Goal: Task Accomplishment & Management: Complete application form

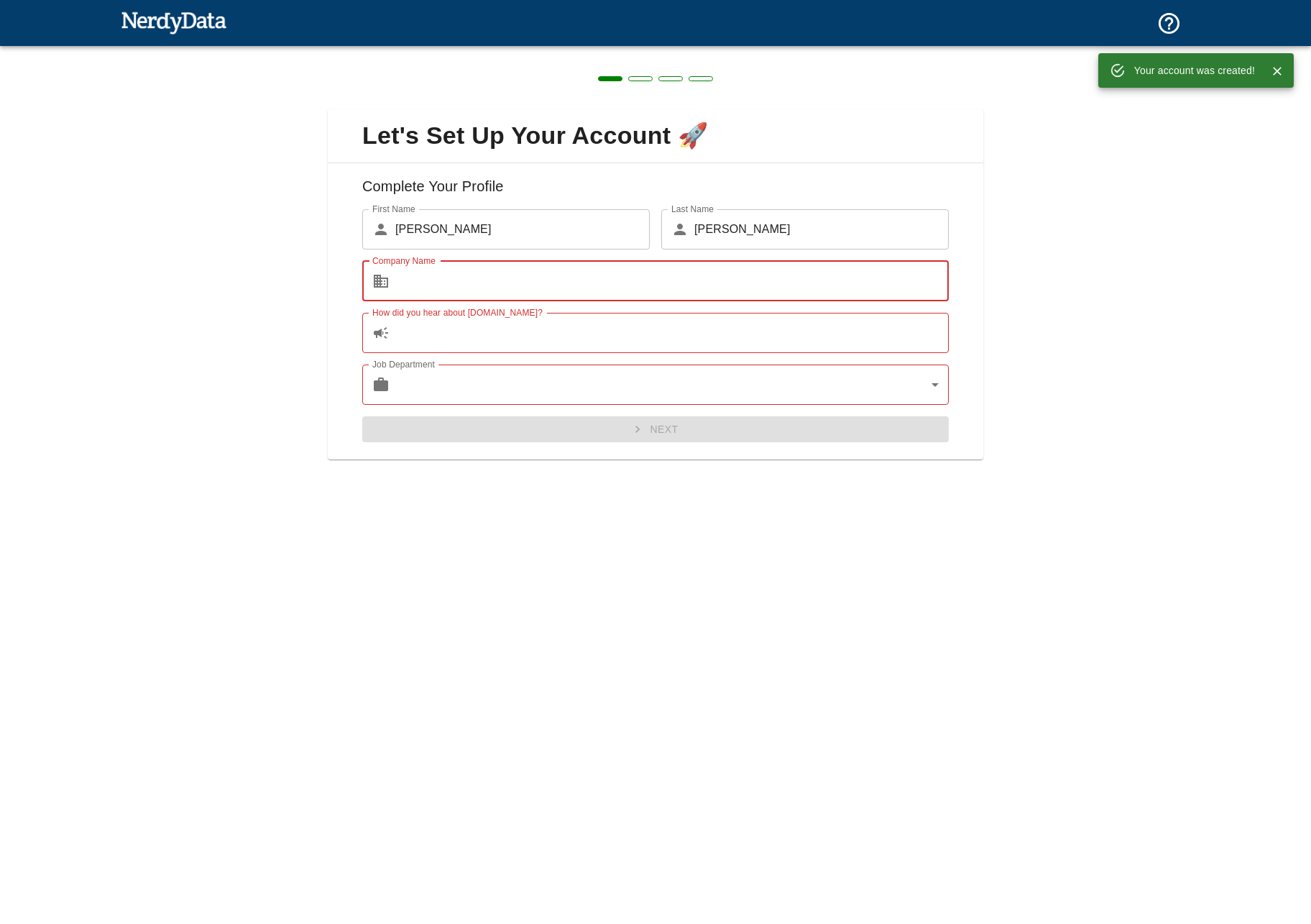
click at [569, 281] on input "Company Name" at bounding box center [672, 281] width 553 height 40
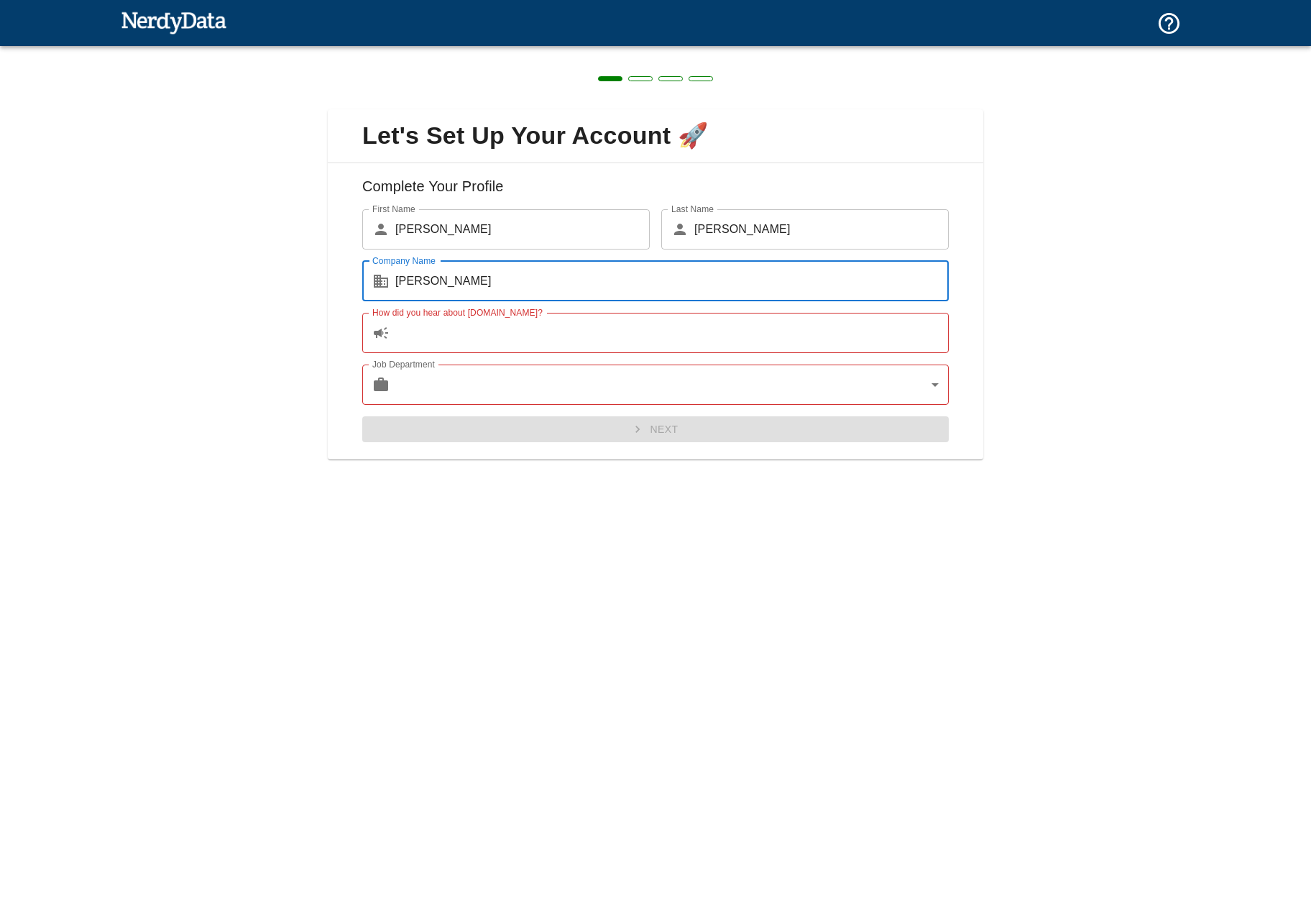
type input "[PERSON_NAME]"
click at [537, 314] on input "How did you hear about [DOMAIN_NAME]?" at bounding box center [672, 333] width 553 height 40
click at [540, 333] on input "How did you hear about [DOMAIN_NAME]?" at bounding box center [672, 333] width 553 height 40
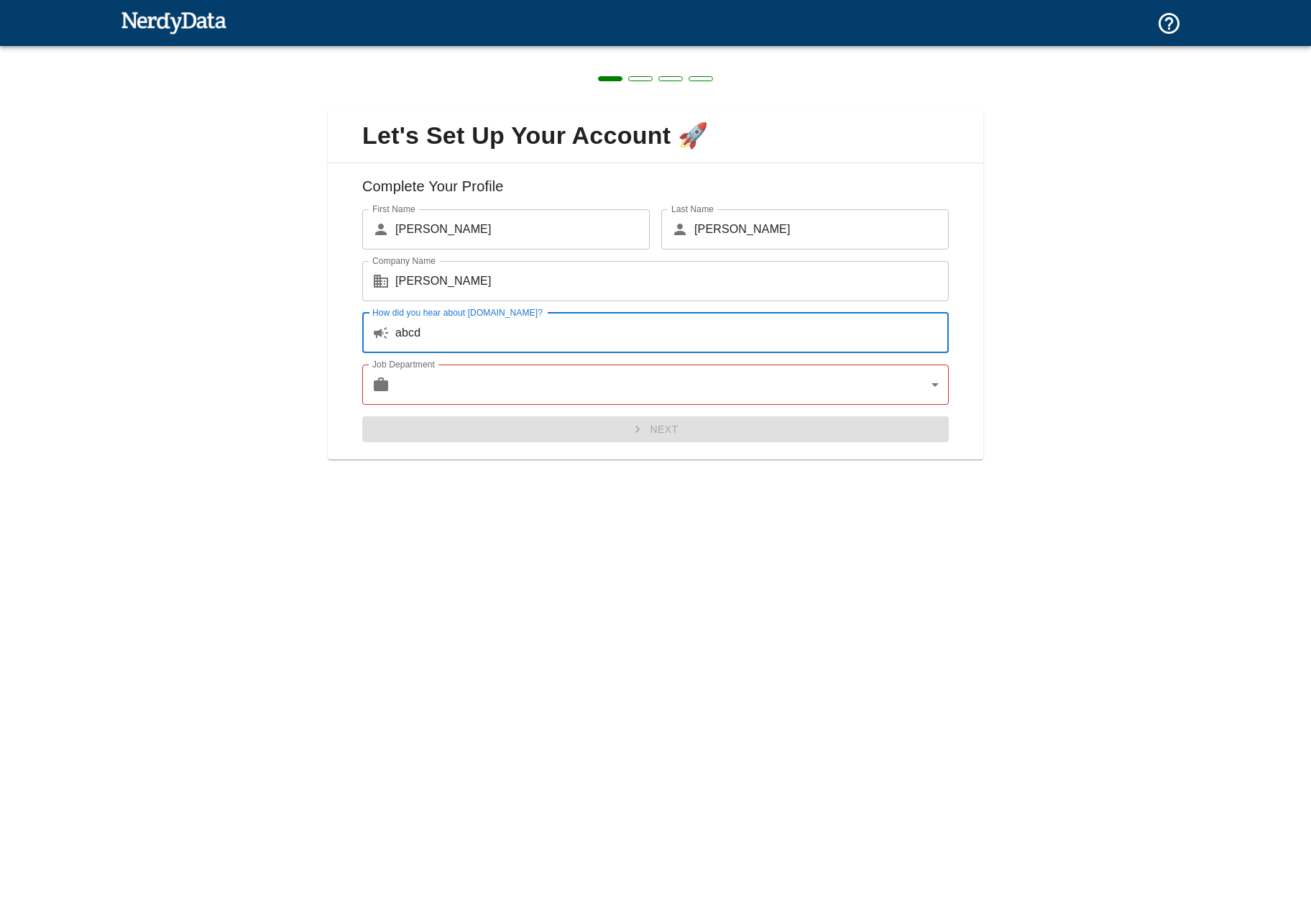
type input "abcd"
click at [537, 51] on body "Technologies Domains Pricing Products Create a Report Create a list of websites…" at bounding box center [656, 25] width 1311 height 51
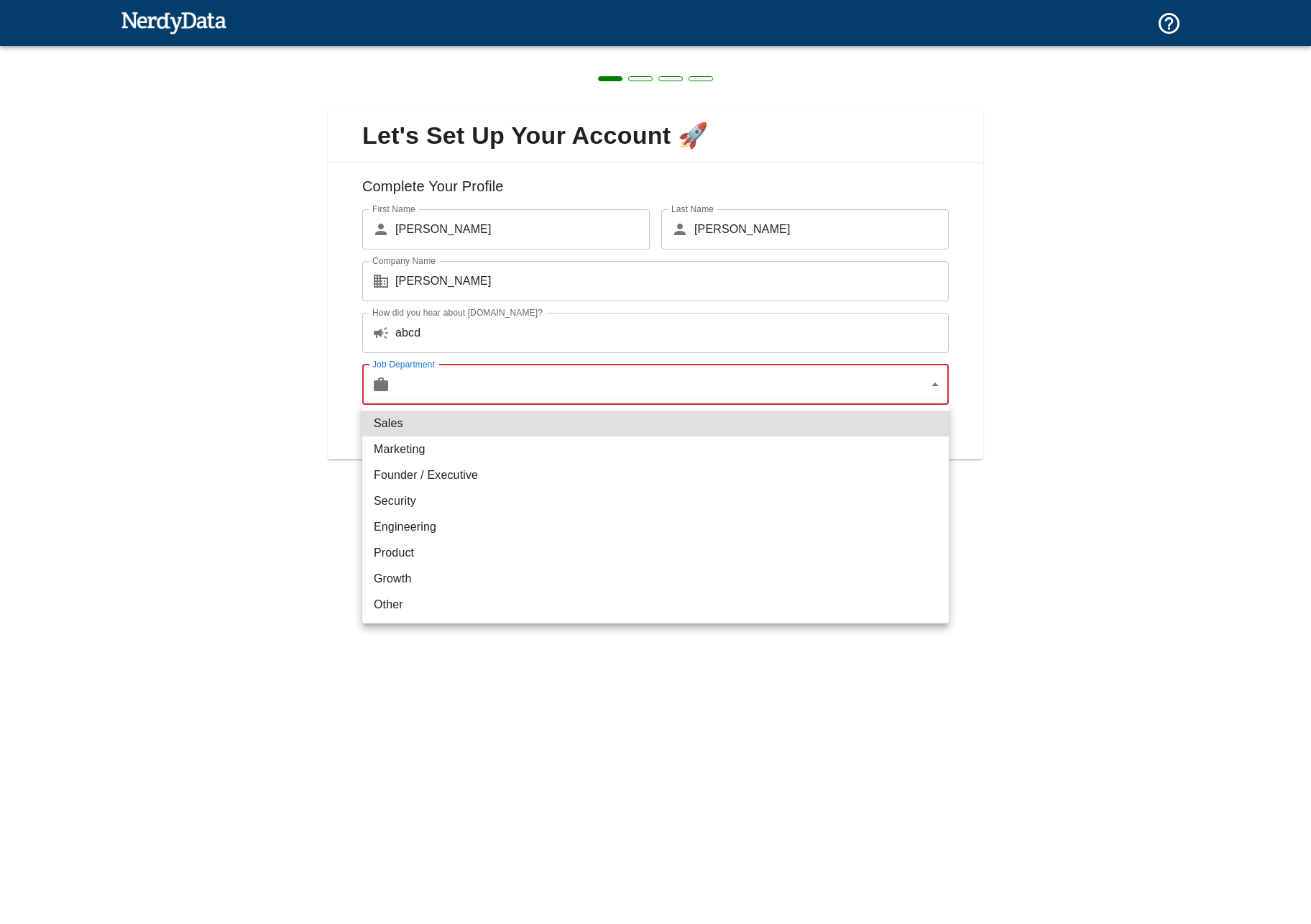
click at [513, 451] on li "Marketing" at bounding box center [656, 450] width 587 height 26
type input "marketing"
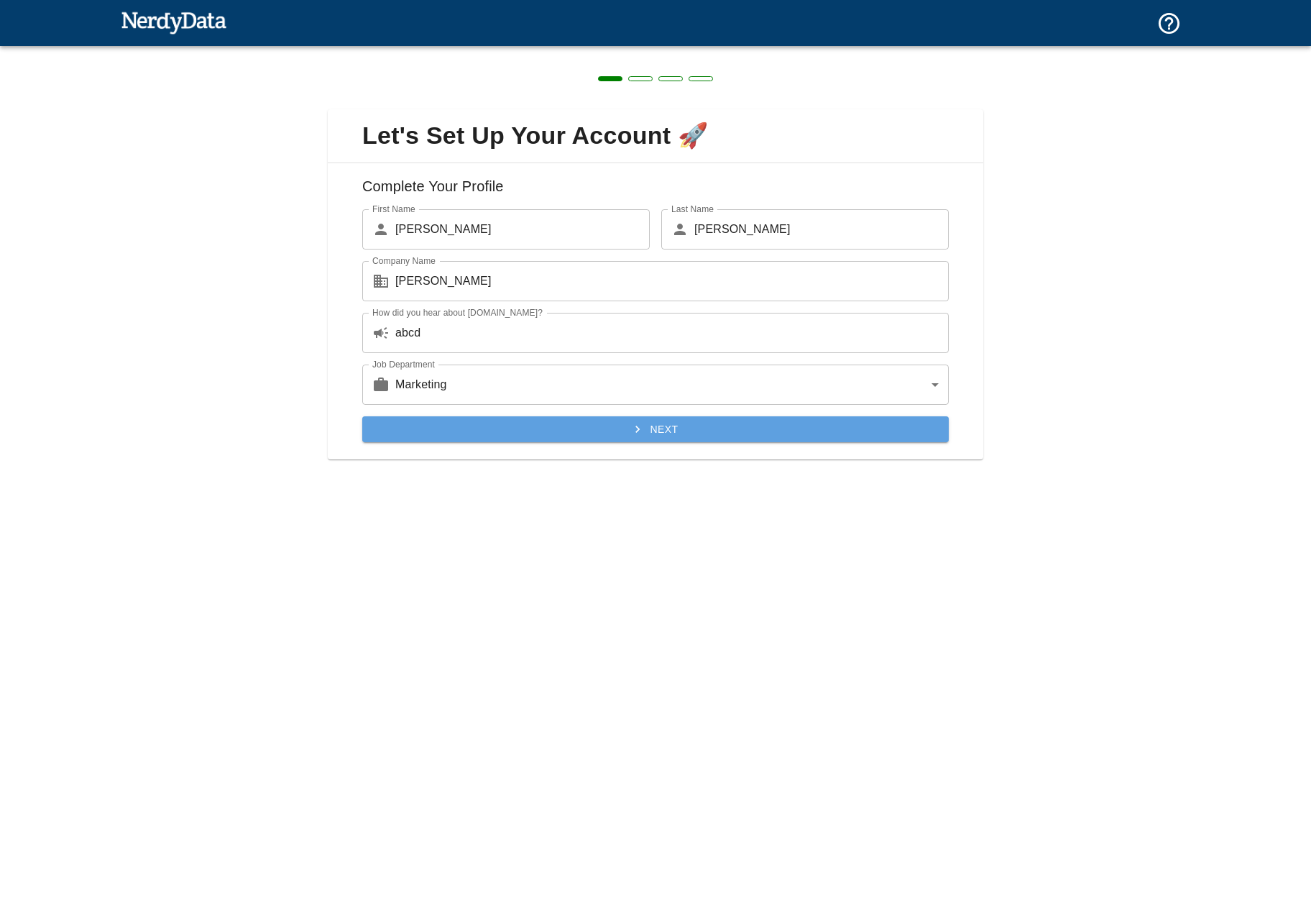
click at [734, 435] on button "Next" at bounding box center [656, 429] width 587 height 27
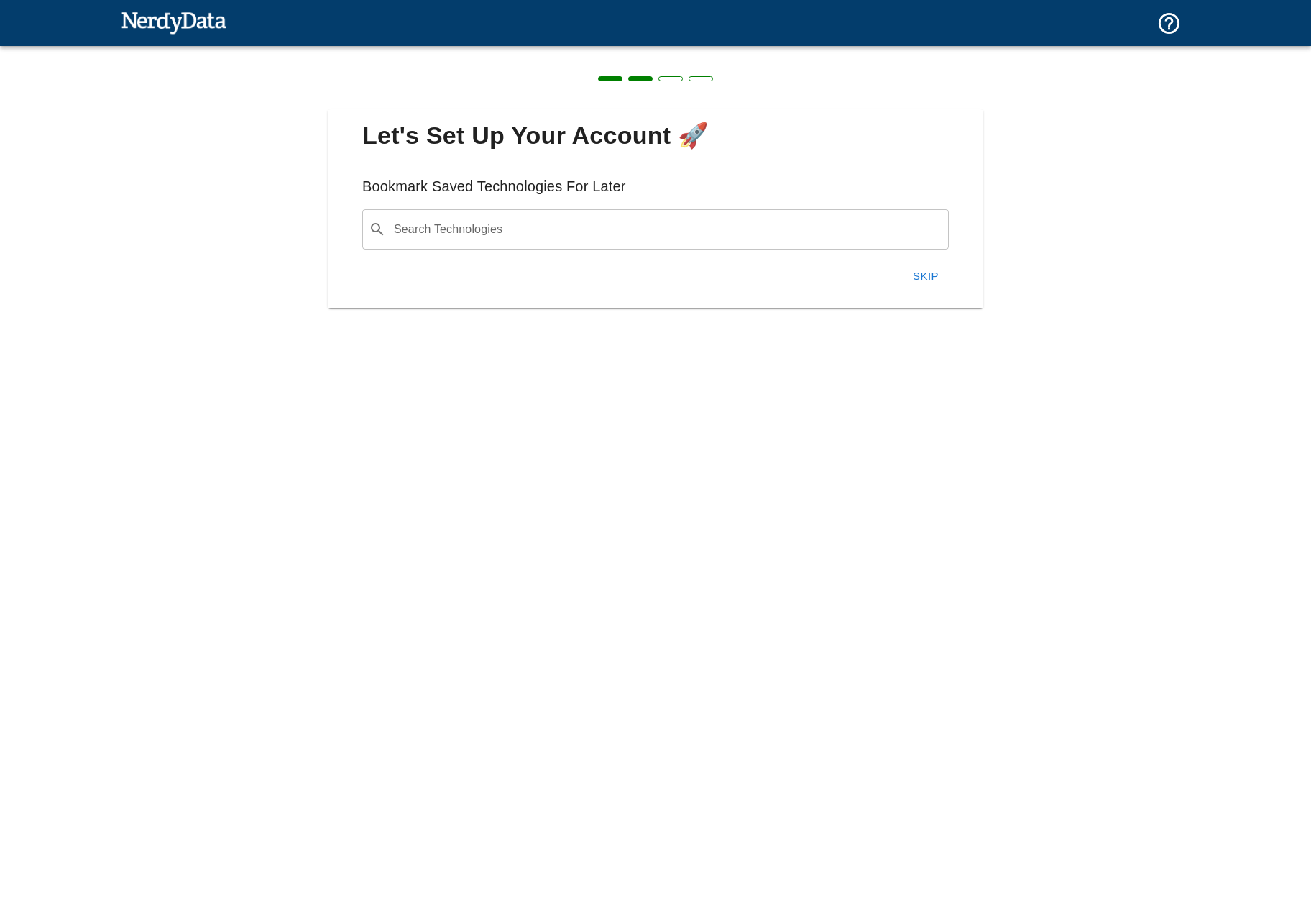
click at [941, 268] on button "Skip" at bounding box center [926, 276] width 46 height 30
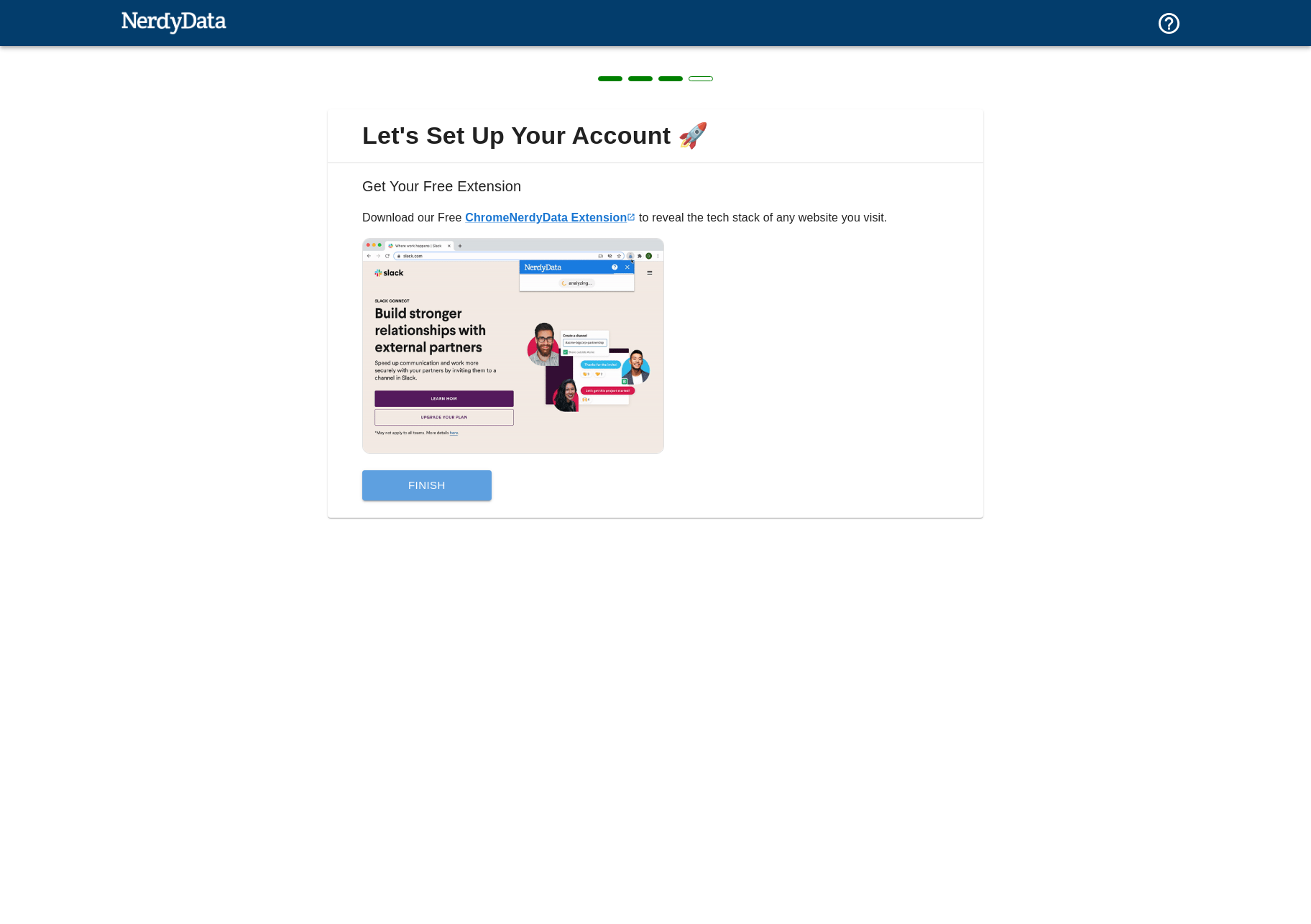
click at [457, 470] on button "Finish" at bounding box center [427, 485] width 130 height 30
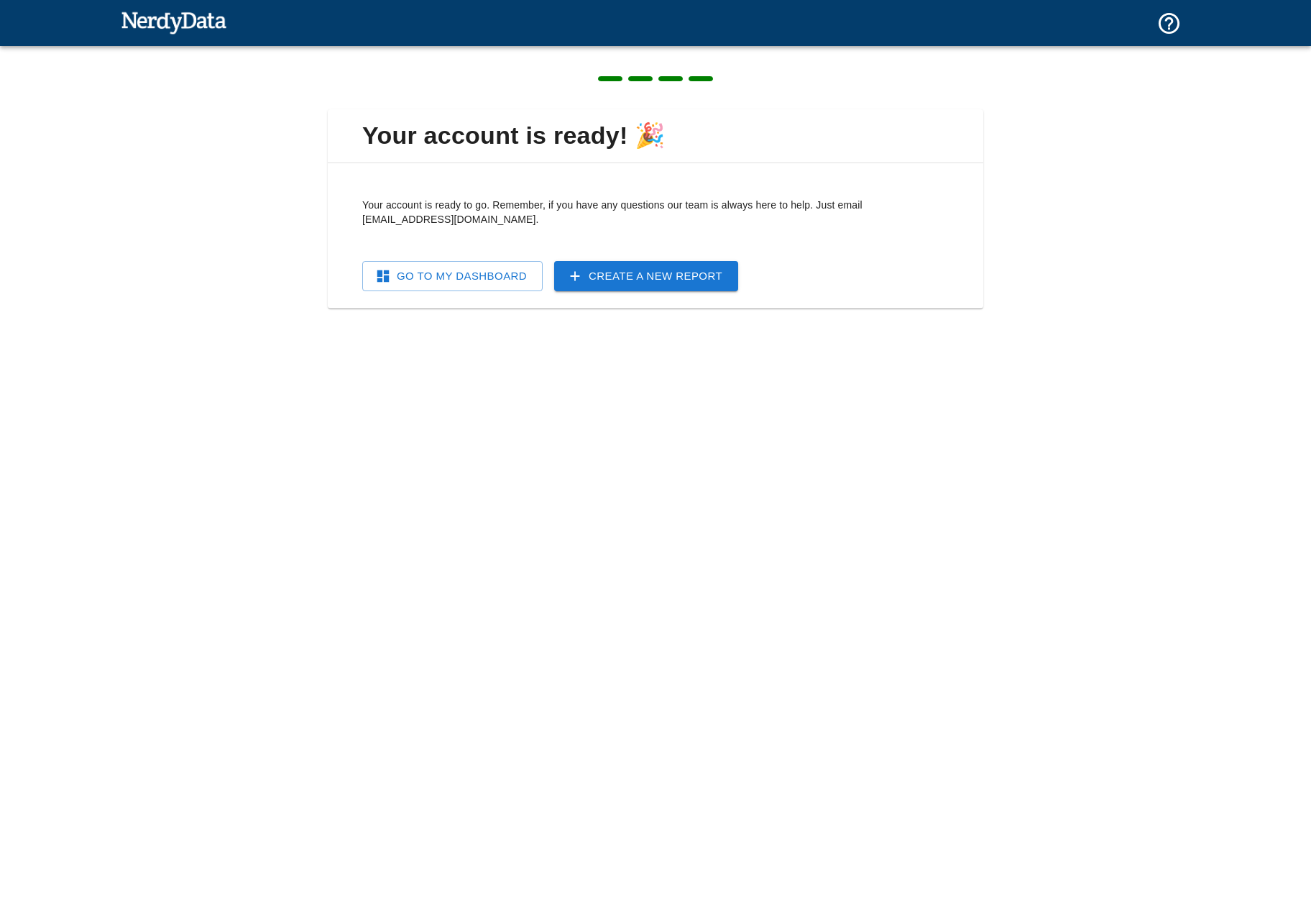
click at [513, 275] on link "Go To My Dashboard" at bounding box center [452, 276] width 180 height 30
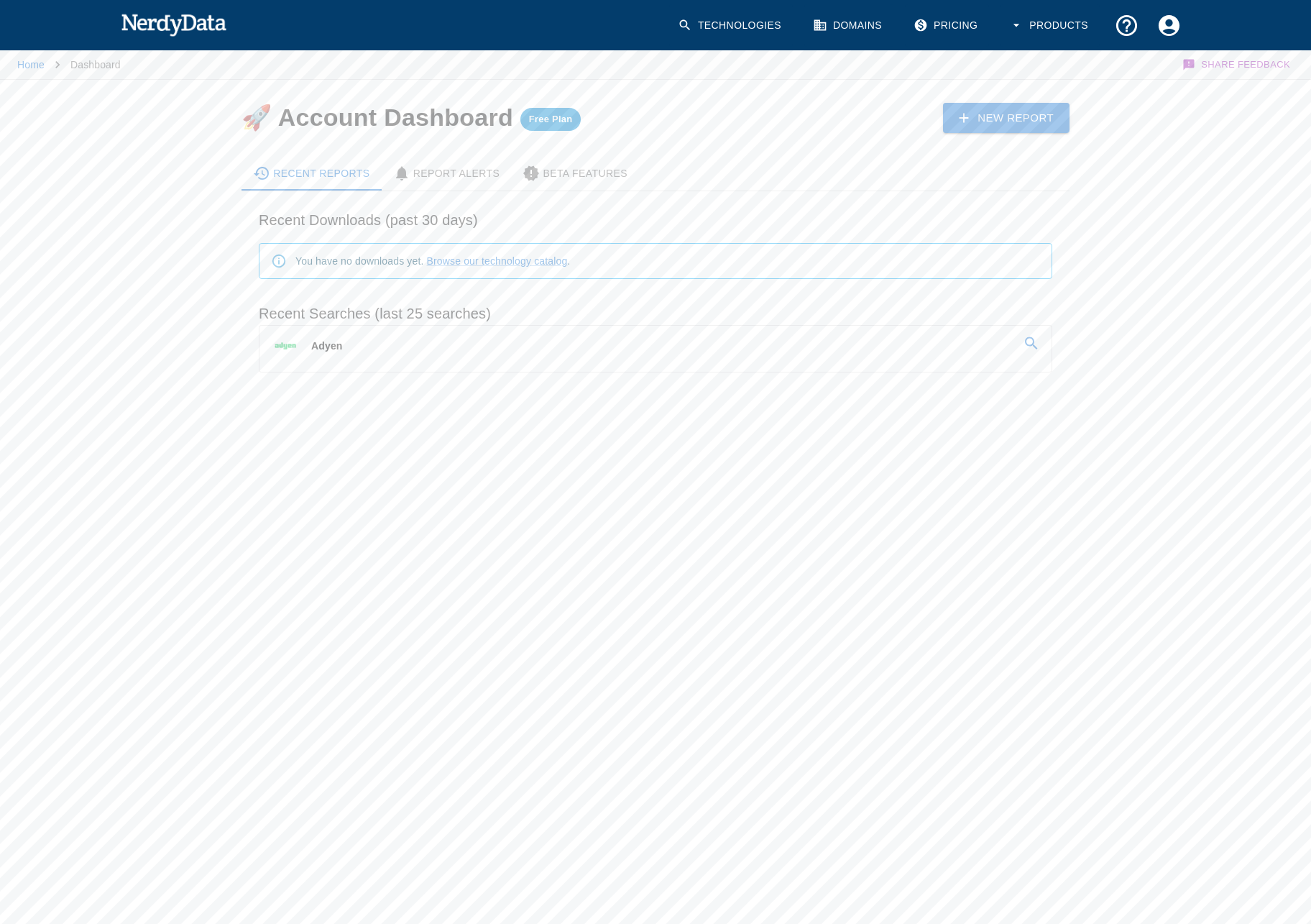
click at [753, 346] on link "Adyen" at bounding box center [656, 346] width 792 height 40
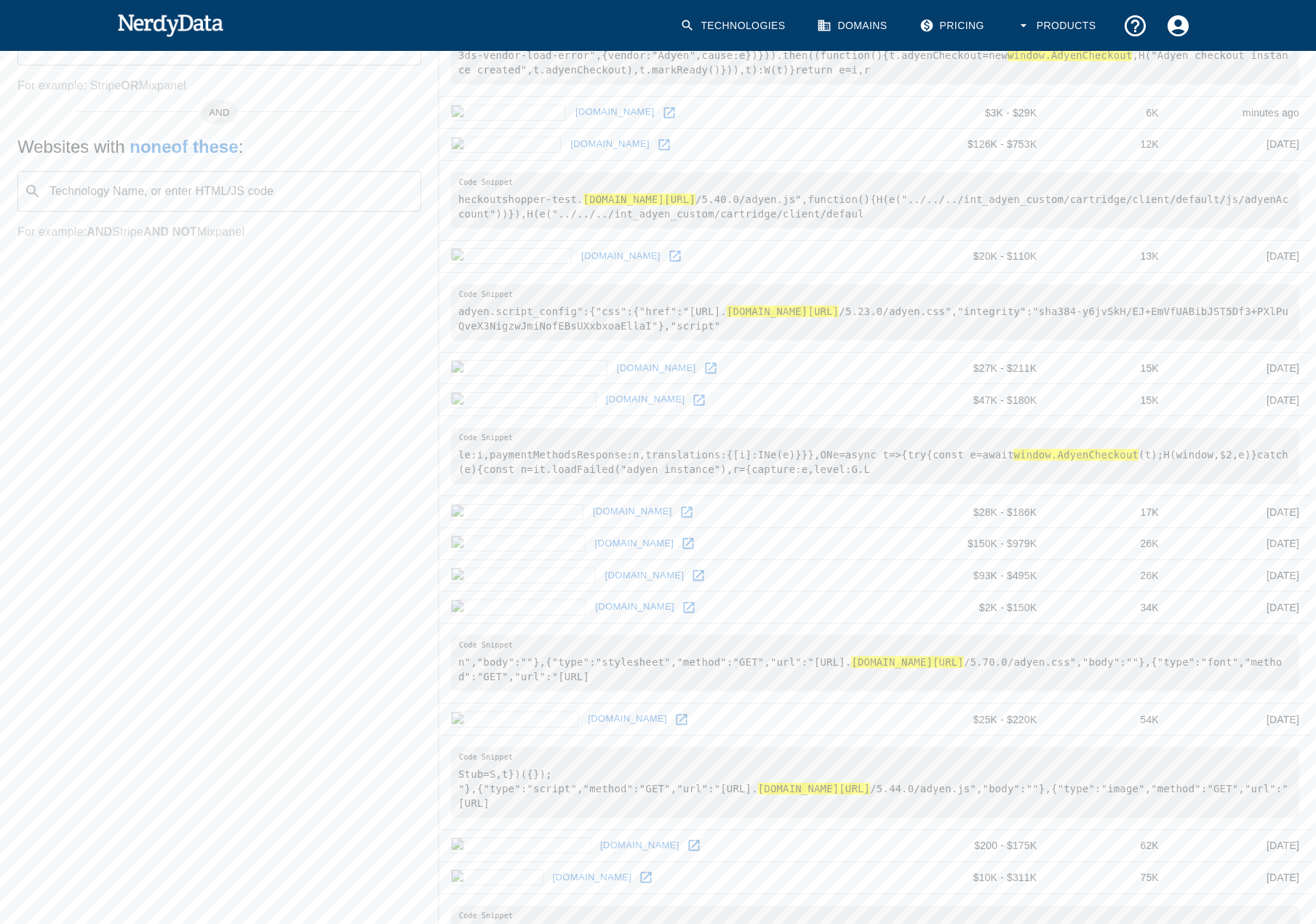
scroll to position [492, 0]
